Goal: Information Seeking & Learning: Find specific fact

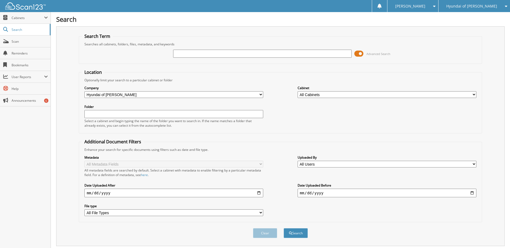
click at [283, 56] on input "text" at bounding box center [262, 54] width 179 height 8
type input "[PERSON_NAME]"
click at [359, 52] on span at bounding box center [358, 54] width 9 height 8
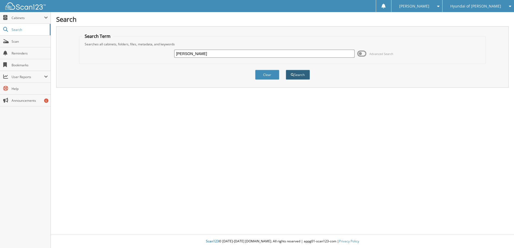
click at [297, 73] on button "Search" at bounding box center [298, 75] width 24 height 10
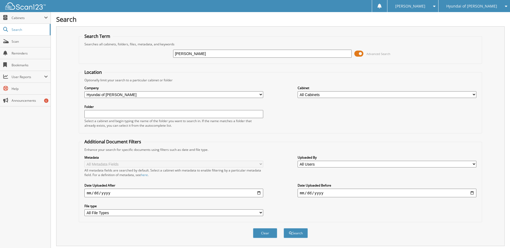
click at [360, 55] on span at bounding box center [358, 54] width 9 height 8
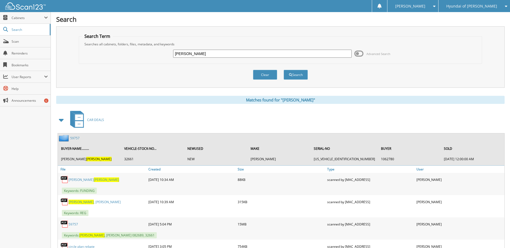
drag, startPoint x: 199, startPoint y: 57, endPoint x: 109, endPoint y: 55, distance: 90.3
click at [109, 55] on div "bohannan Advanced Search" at bounding box center [280, 53] width 397 height 15
